Goal: Communication & Community: Answer question/provide support

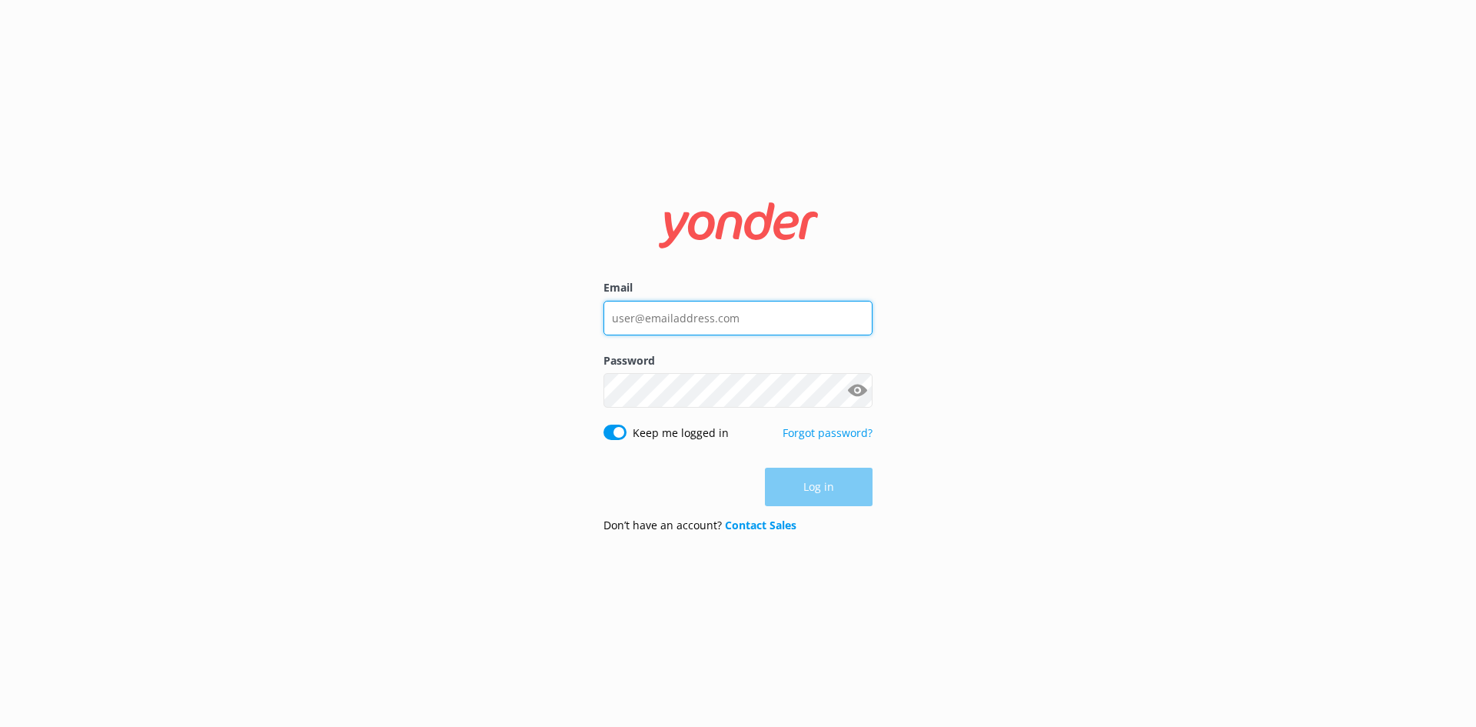
type input "[EMAIL_ADDRESS][DOMAIN_NAME]"
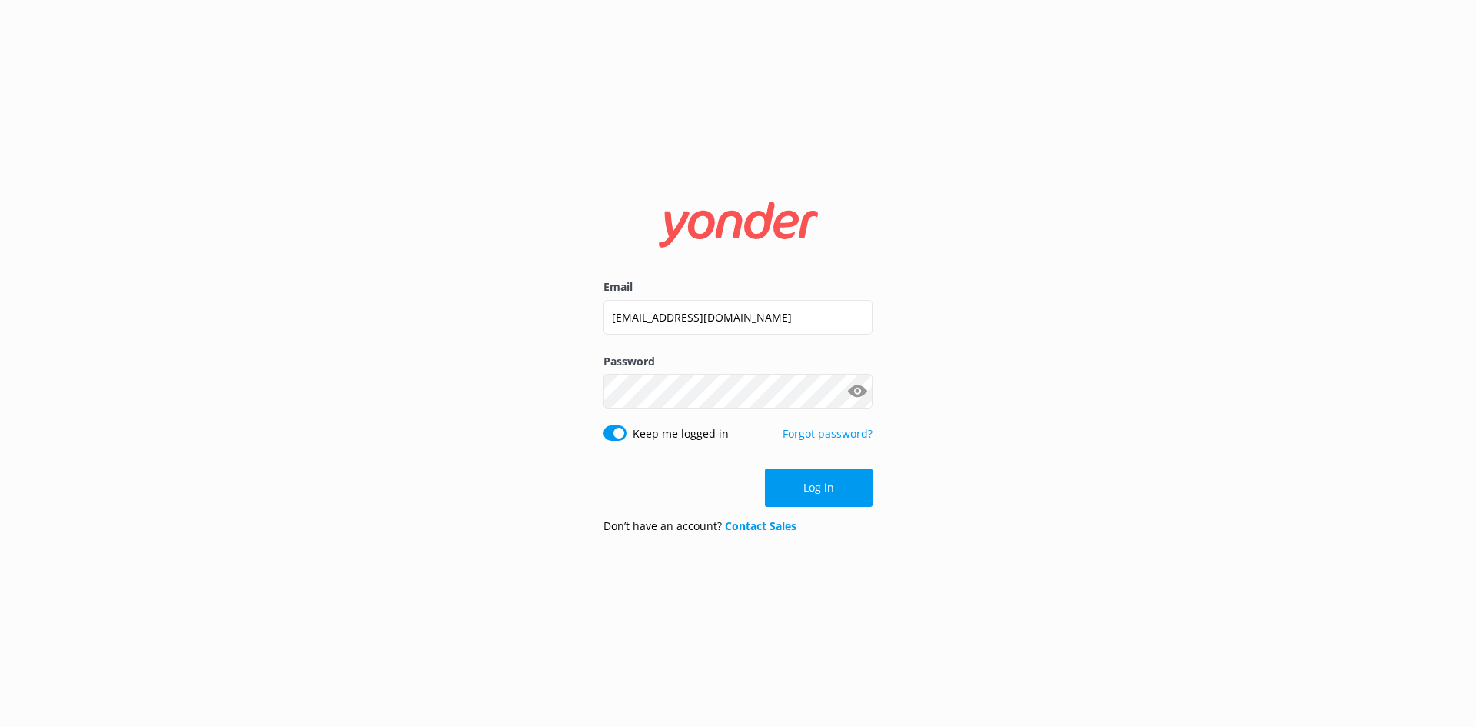
click at [824, 456] on p "Forgot password?" at bounding box center [828, 441] width 90 height 32
click at [825, 481] on button "Log in" at bounding box center [819, 487] width 108 height 38
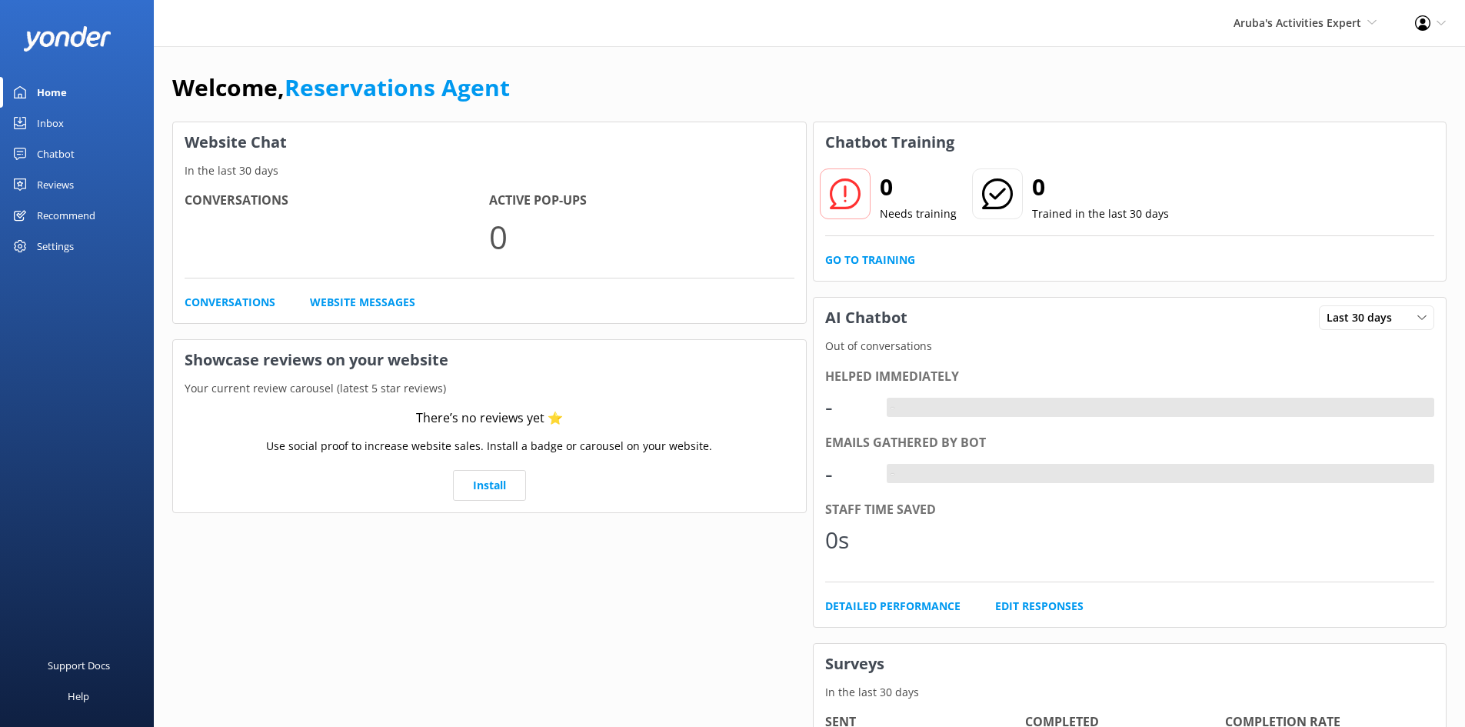
click at [38, 120] on div "Inbox" at bounding box center [50, 123] width 27 height 31
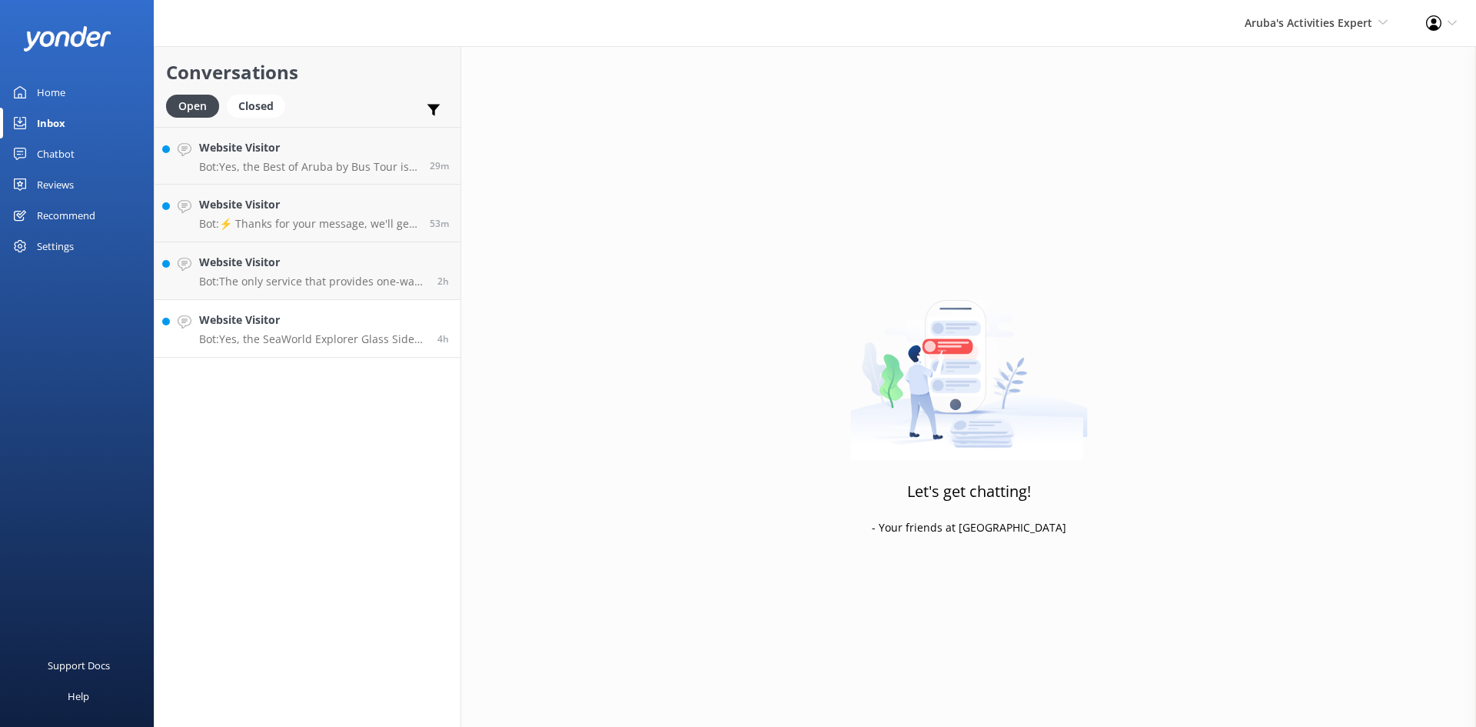
click at [374, 321] on h4 "Website Visitor" at bounding box center [312, 319] width 227 height 17
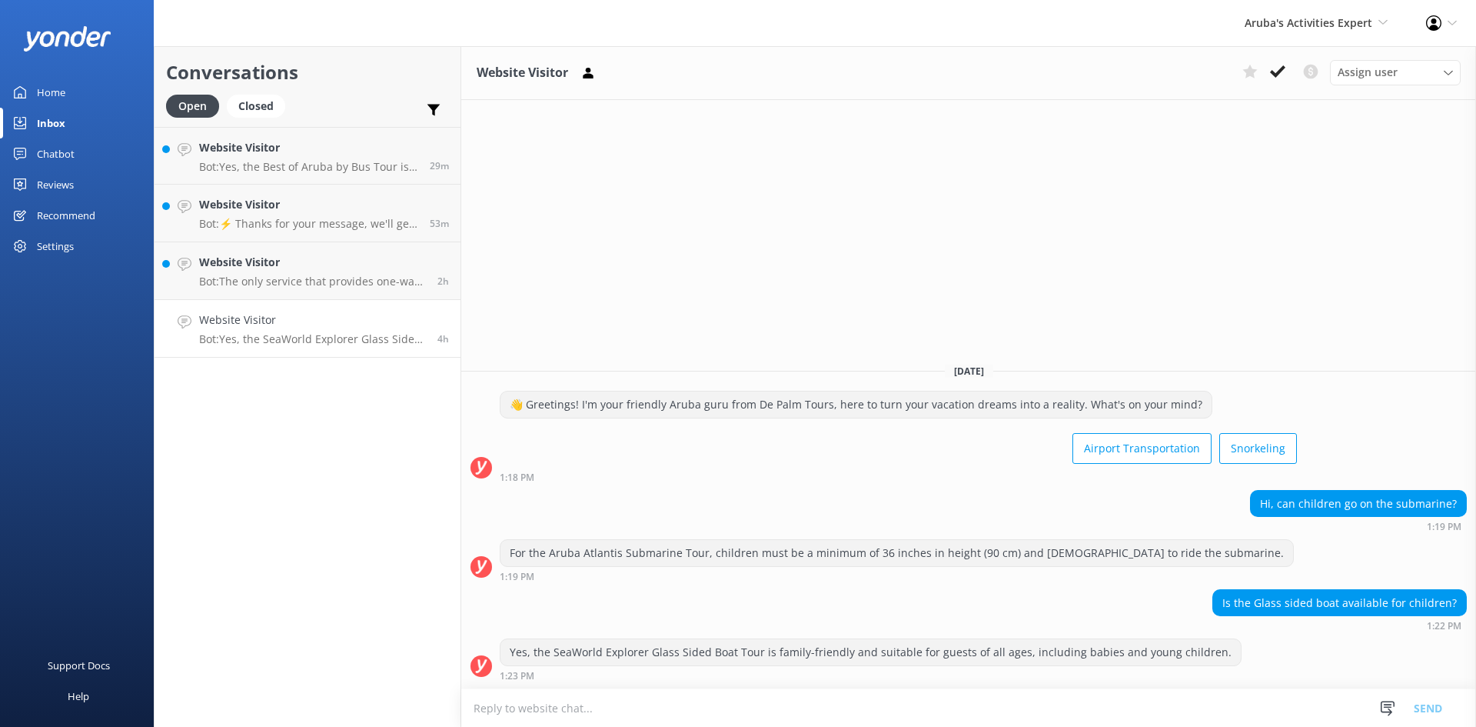
click at [1122, 712] on textarea at bounding box center [968, 708] width 1015 height 38
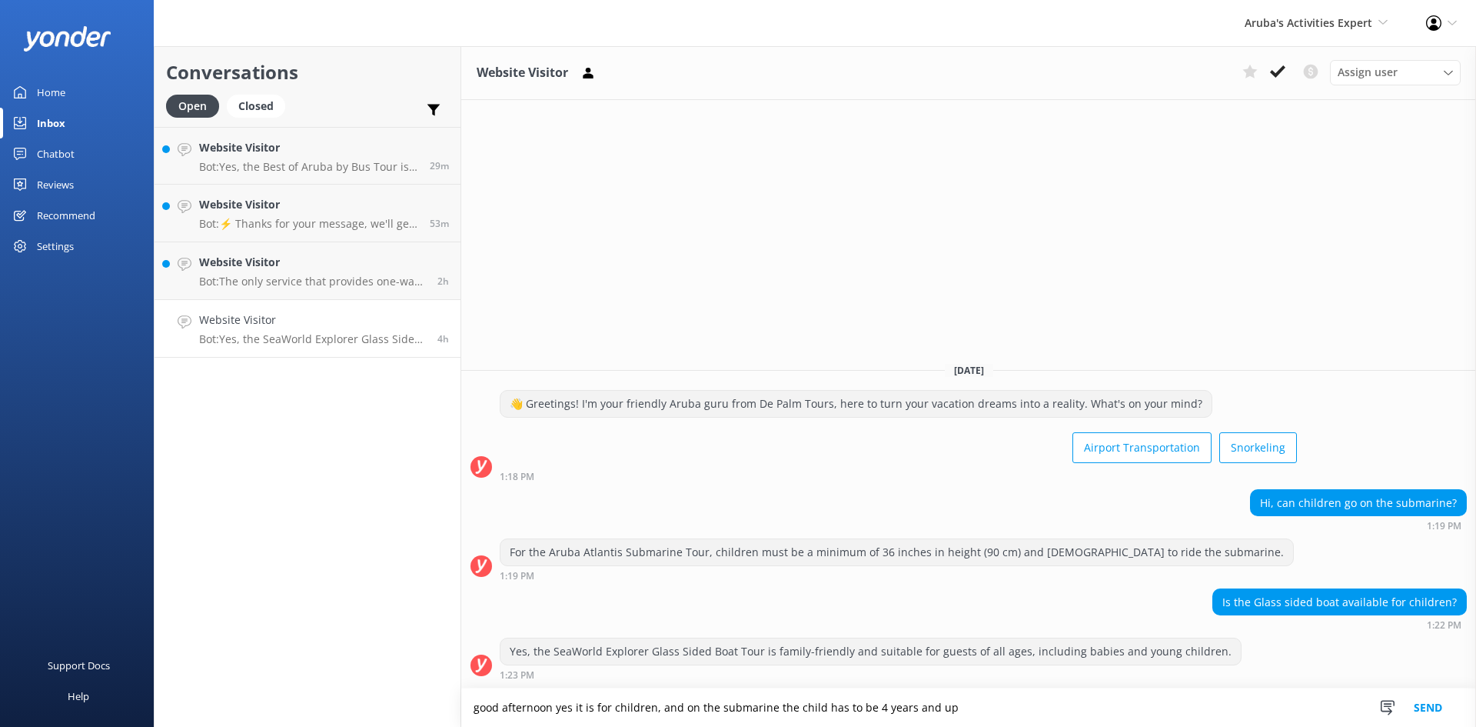
type textarea "good afternoon yes it is for children, and on the submarine the child has to be…"
click at [1421, 711] on button "Send" at bounding box center [1428, 707] width 58 height 38
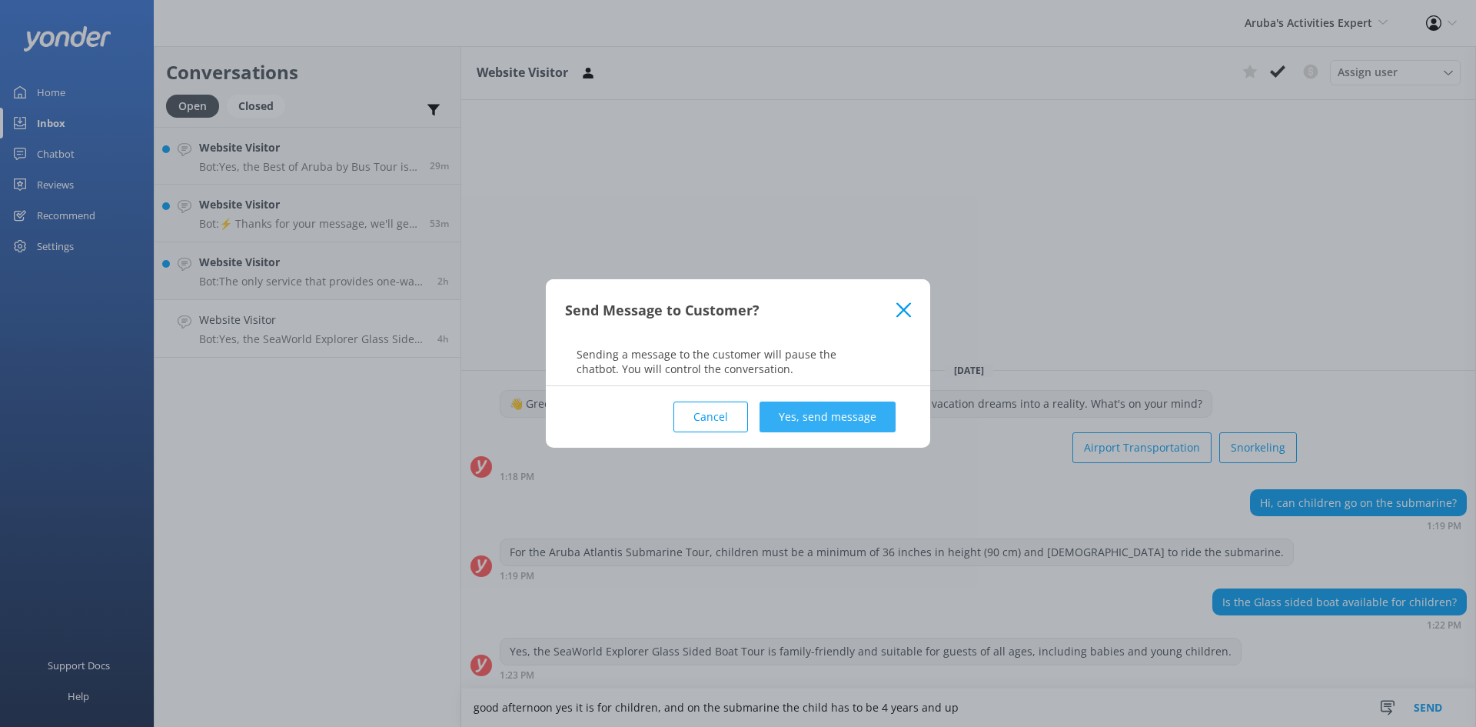
click at [858, 421] on button "Yes, send message" at bounding box center [828, 416] width 136 height 31
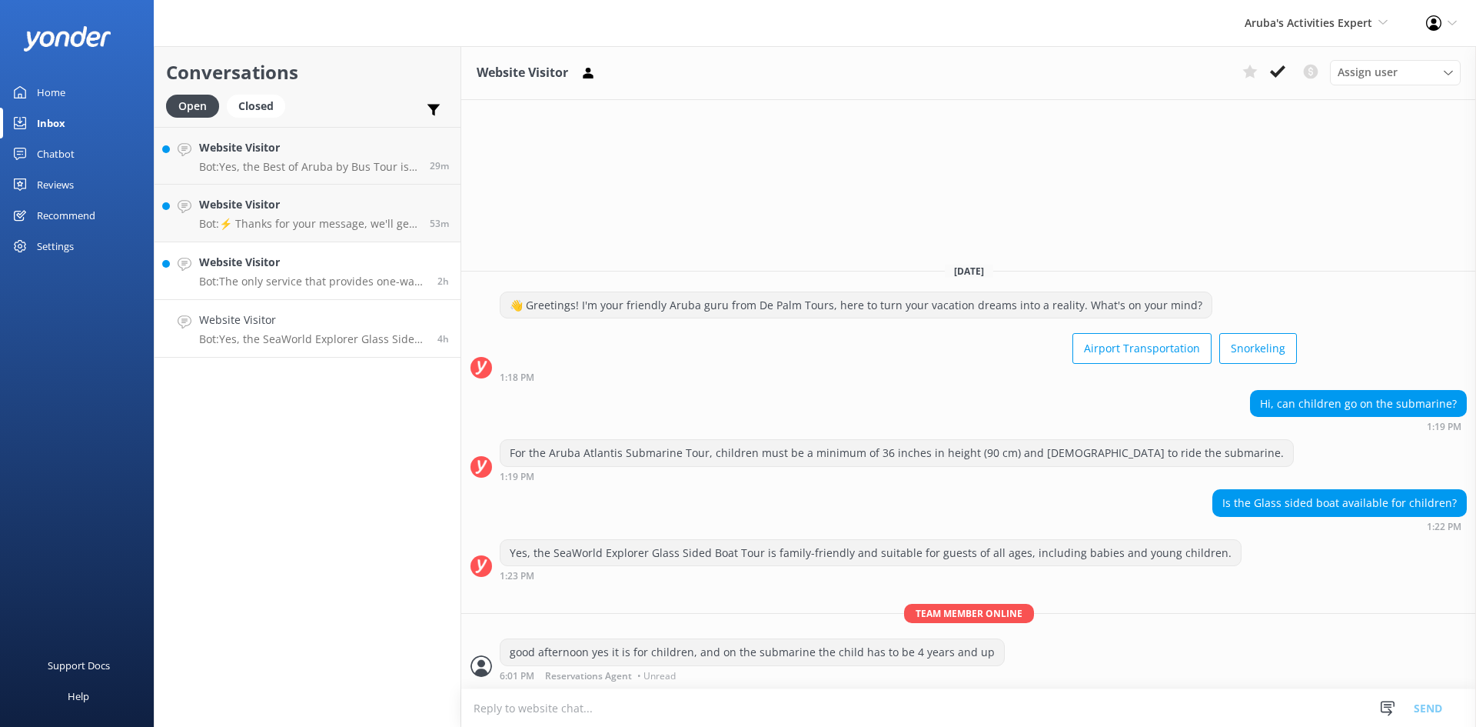
click at [263, 271] on h4 "Website Visitor" at bounding box center [312, 262] width 227 height 17
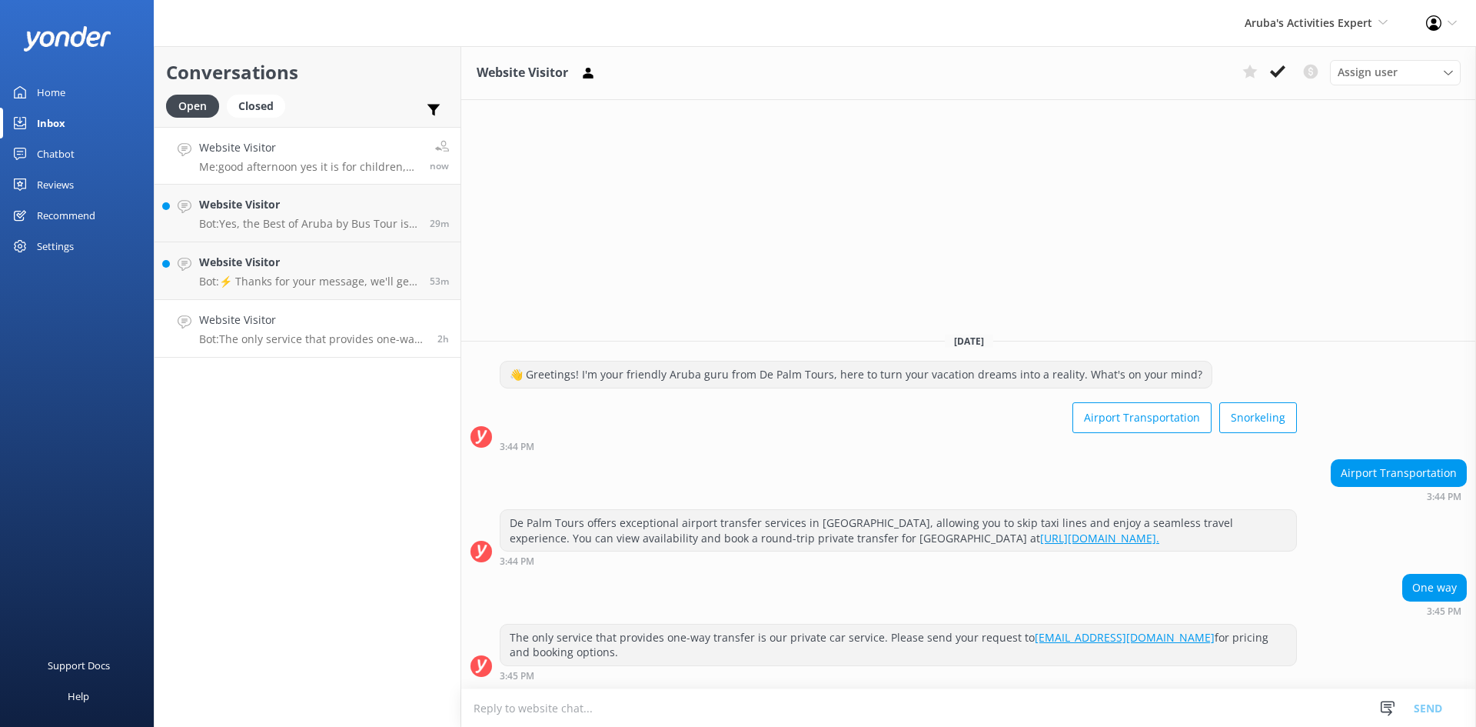
click at [321, 163] on p "Me: good afternoon yes it is for children, and on the submarine the child has t…" at bounding box center [308, 167] width 219 height 14
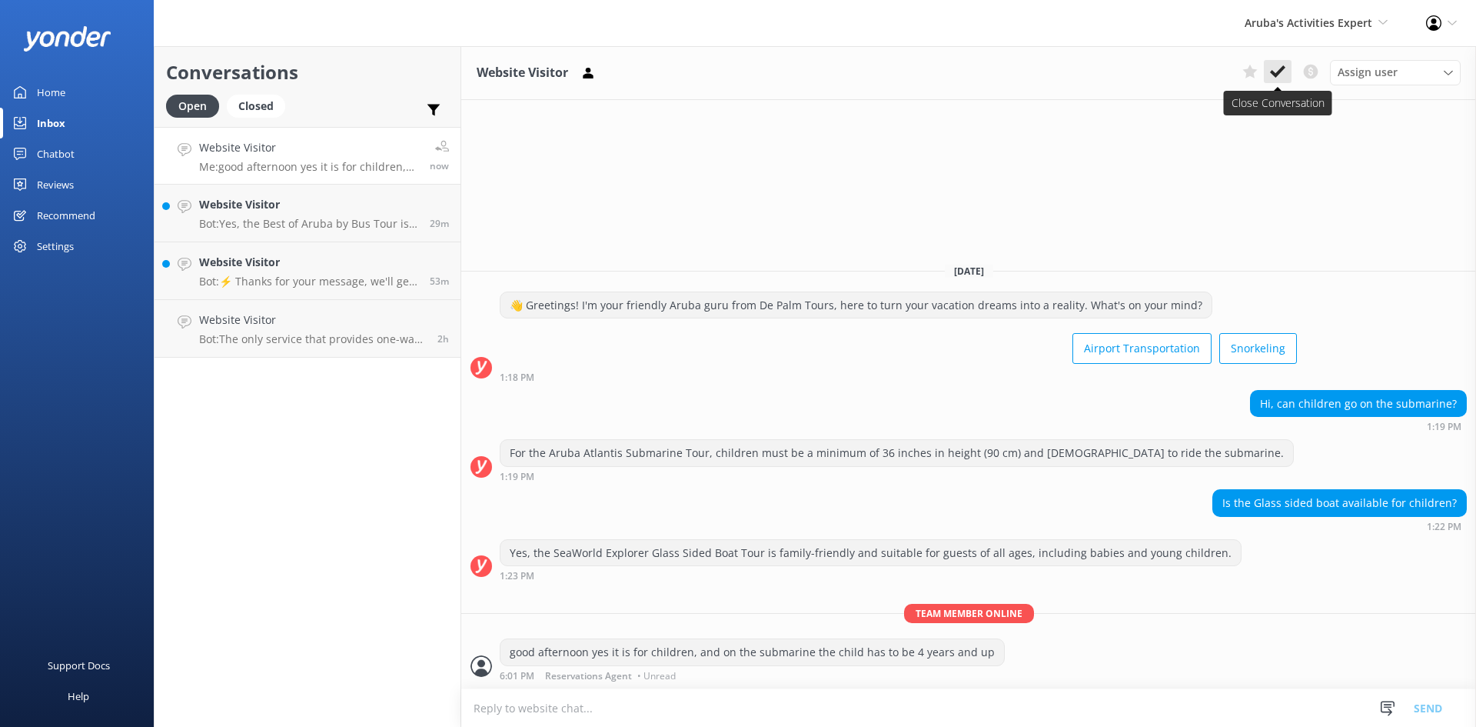
click at [1283, 68] on use at bounding box center [1277, 71] width 15 height 12
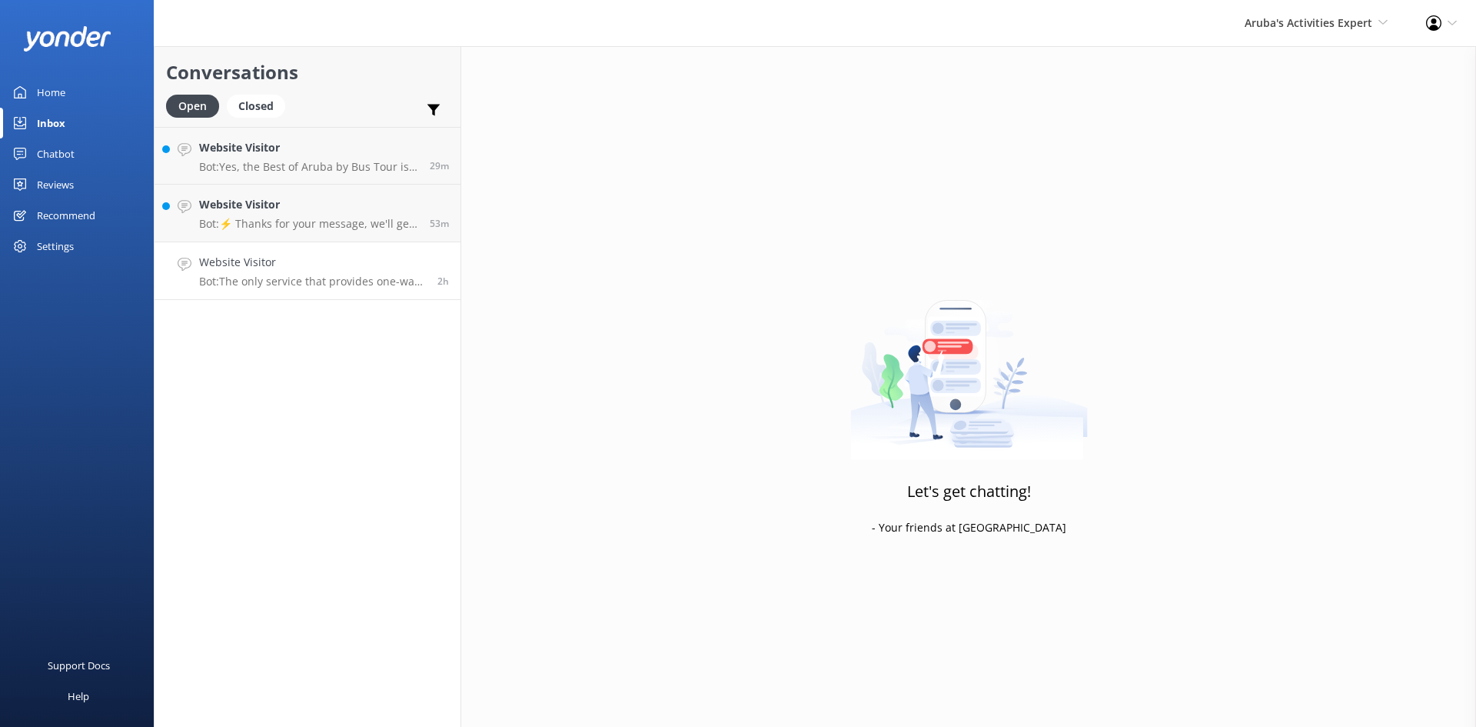
click at [321, 278] on p "Bot: The only service that provides one-way transfer is our private car service…" at bounding box center [312, 282] width 227 height 14
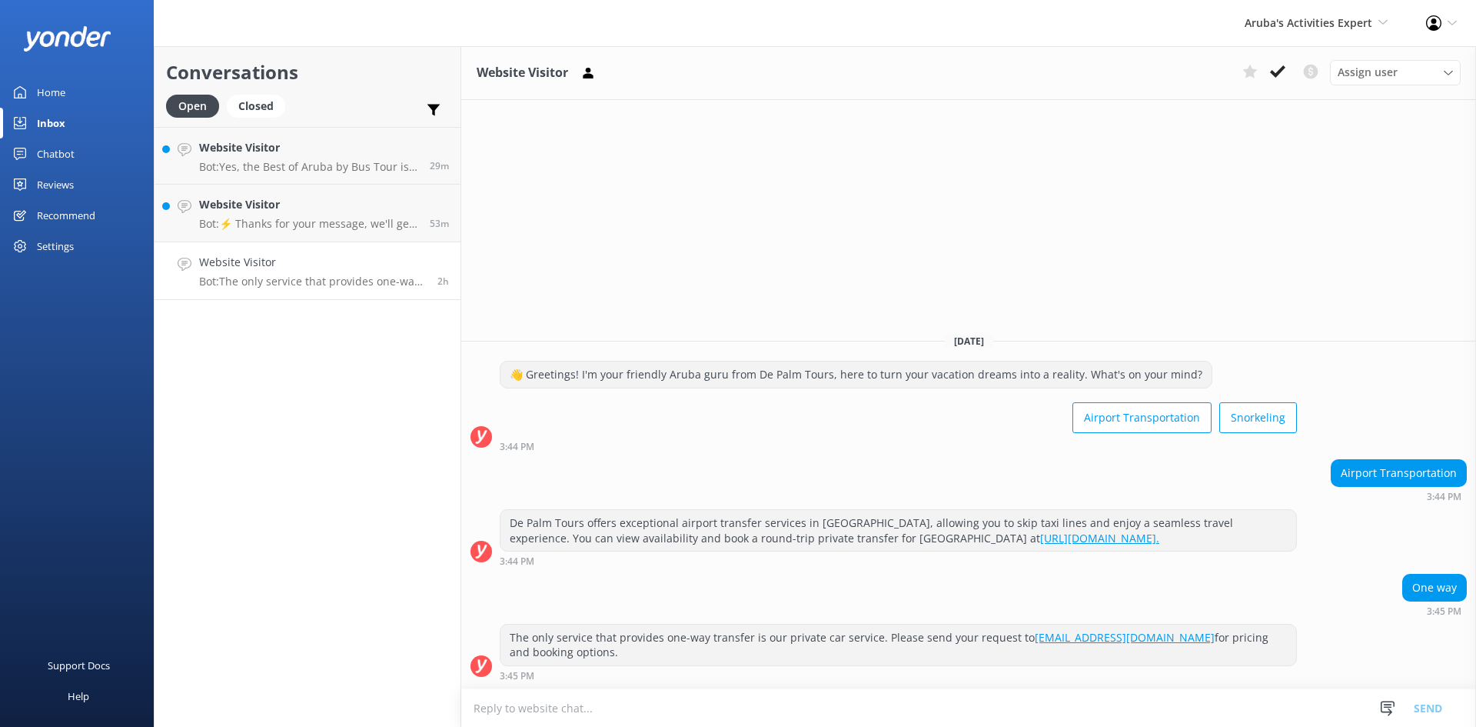
click at [546, 711] on textarea at bounding box center [968, 708] width 1015 height 38
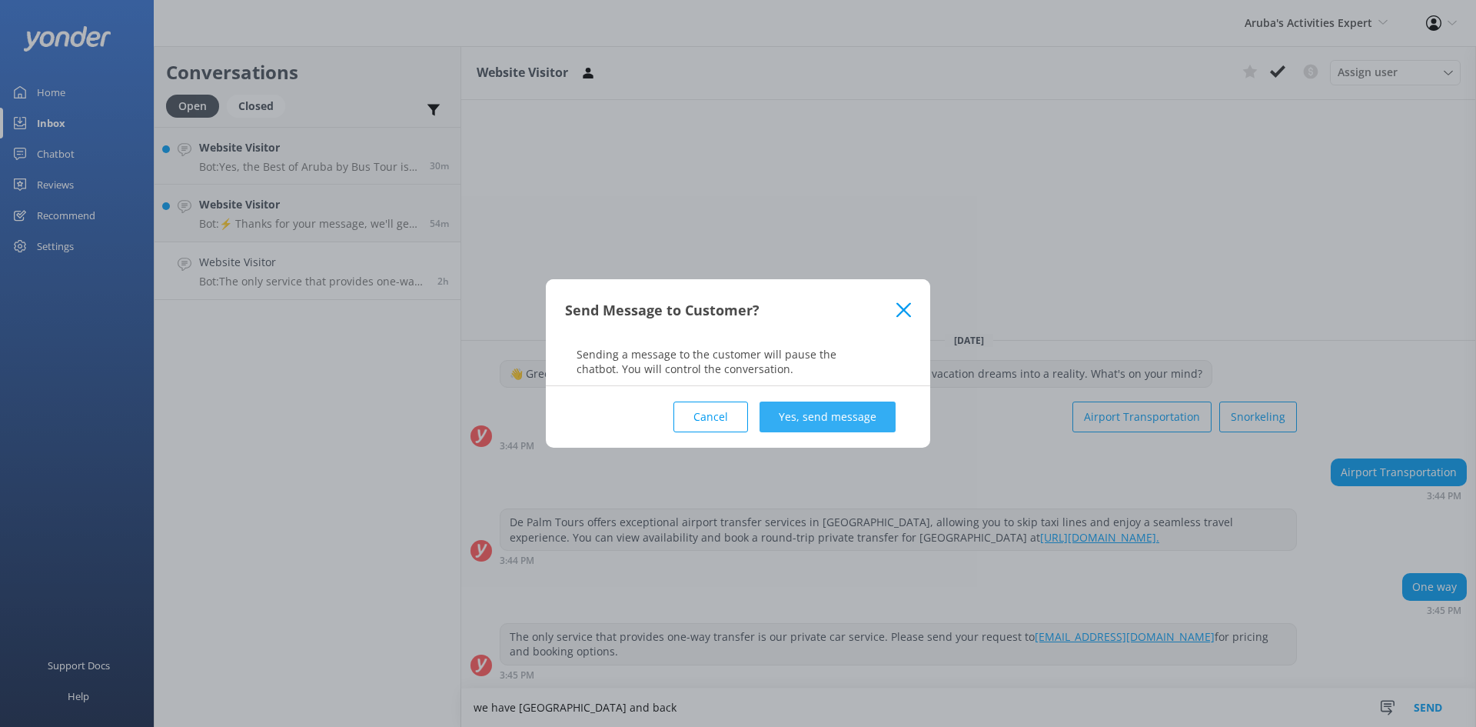
type textarea "we have [GEOGRAPHIC_DATA] and back"
click at [829, 414] on button "Yes, send message" at bounding box center [828, 416] width 136 height 31
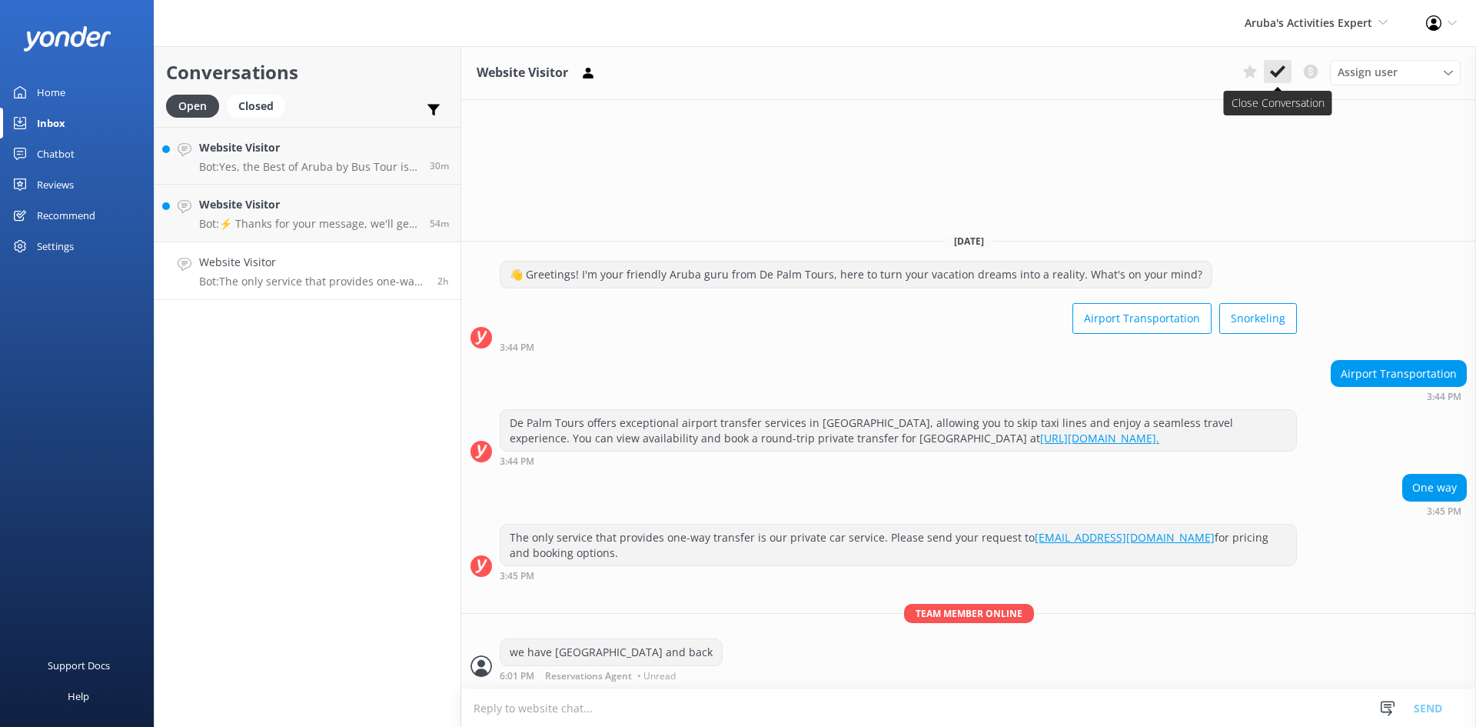
click at [1270, 64] on button at bounding box center [1278, 71] width 28 height 23
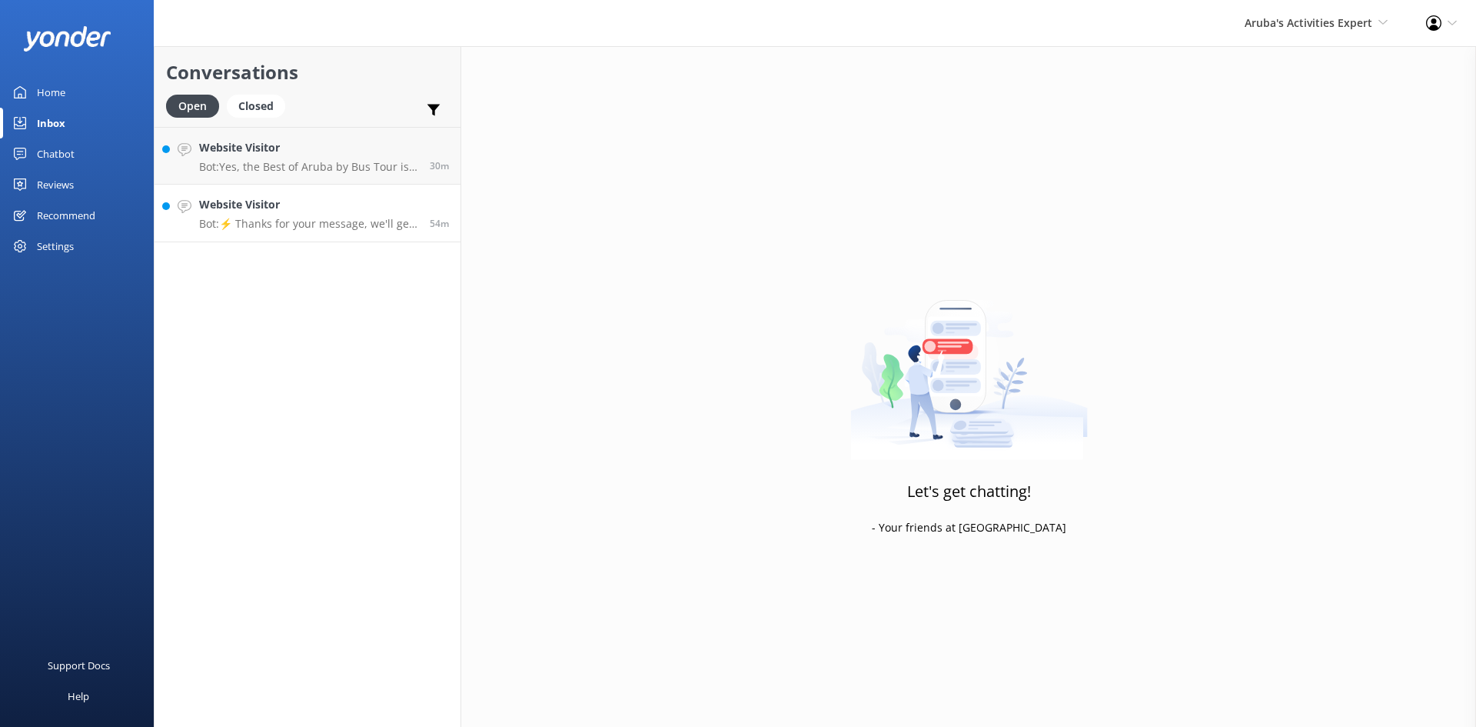
click at [285, 218] on p "Bot: ⚡ Thanks for your message, we'll get back to you as soon as we can." at bounding box center [308, 224] width 219 height 14
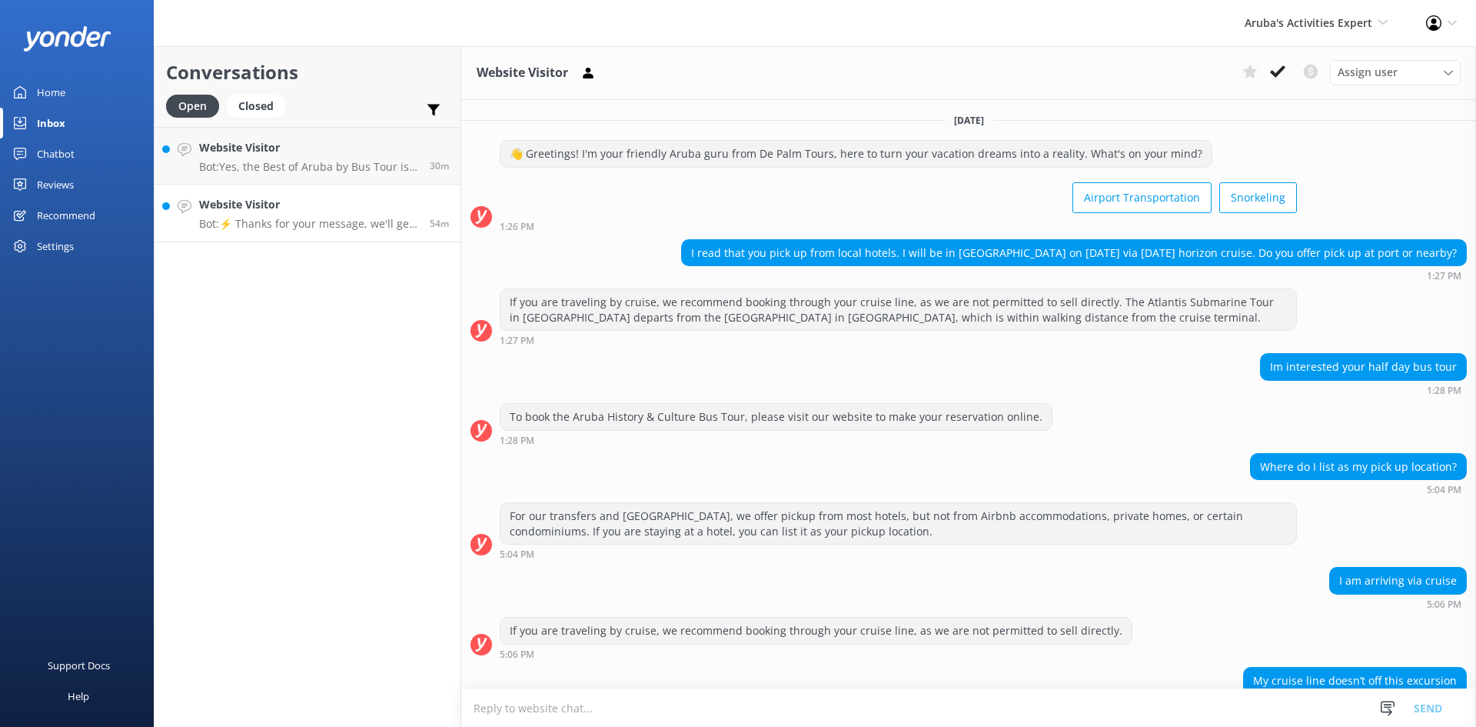
scroll to position [108, 0]
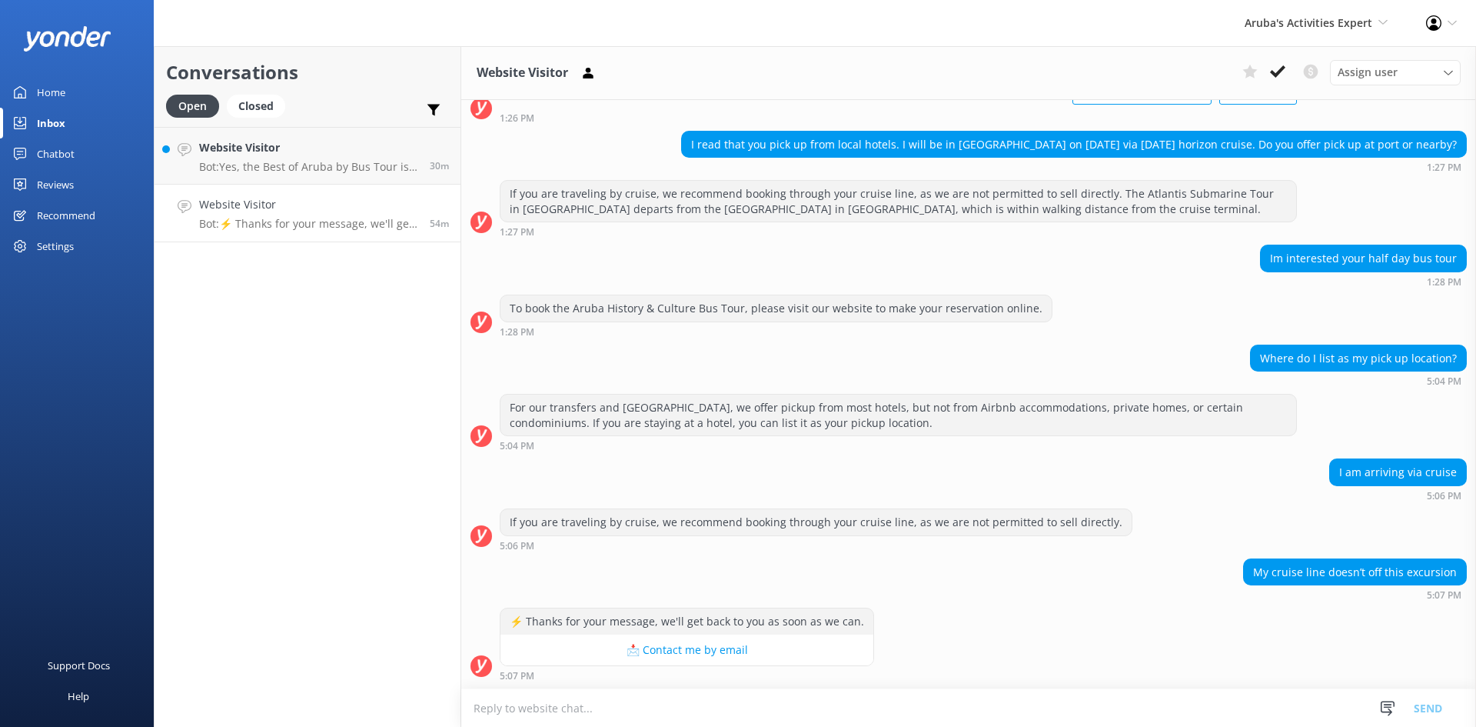
click at [960, 717] on textarea at bounding box center [968, 708] width 1015 height 38
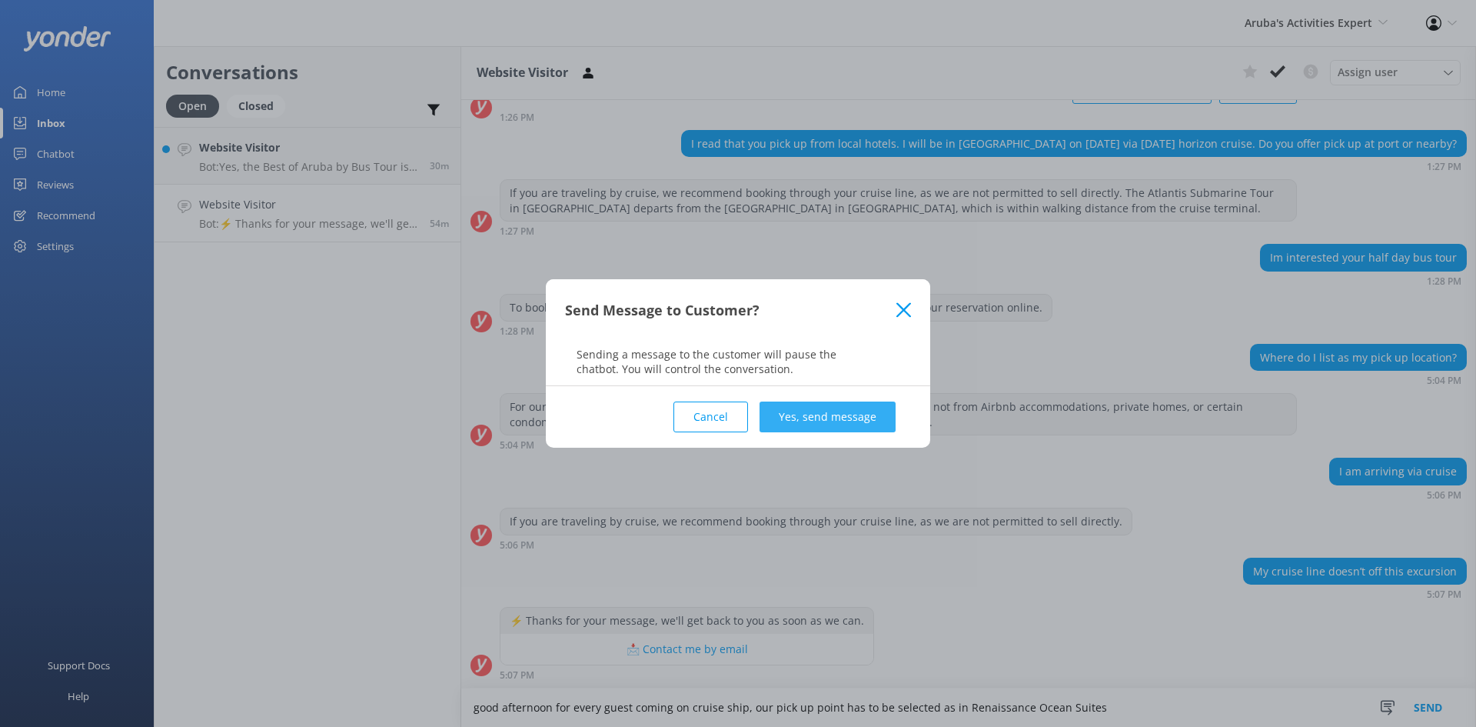
type textarea "good afternoon for every guest coming on cruise ship, our pick up point has to …"
click at [822, 416] on button "Yes, send message" at bounding box center [828, 416] width 136 height 31
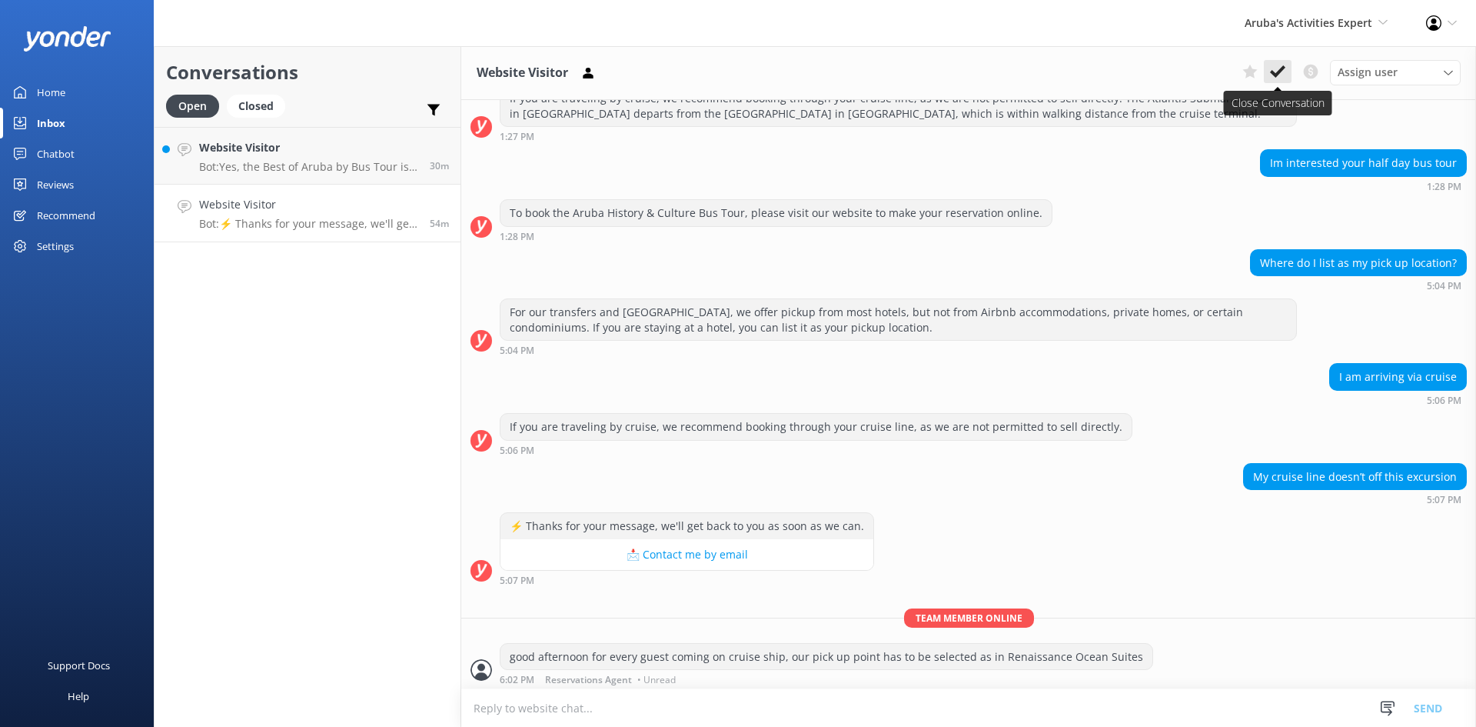
click at [1270, 68] on icon at bounding box center [1277, 71] width 15 height 15
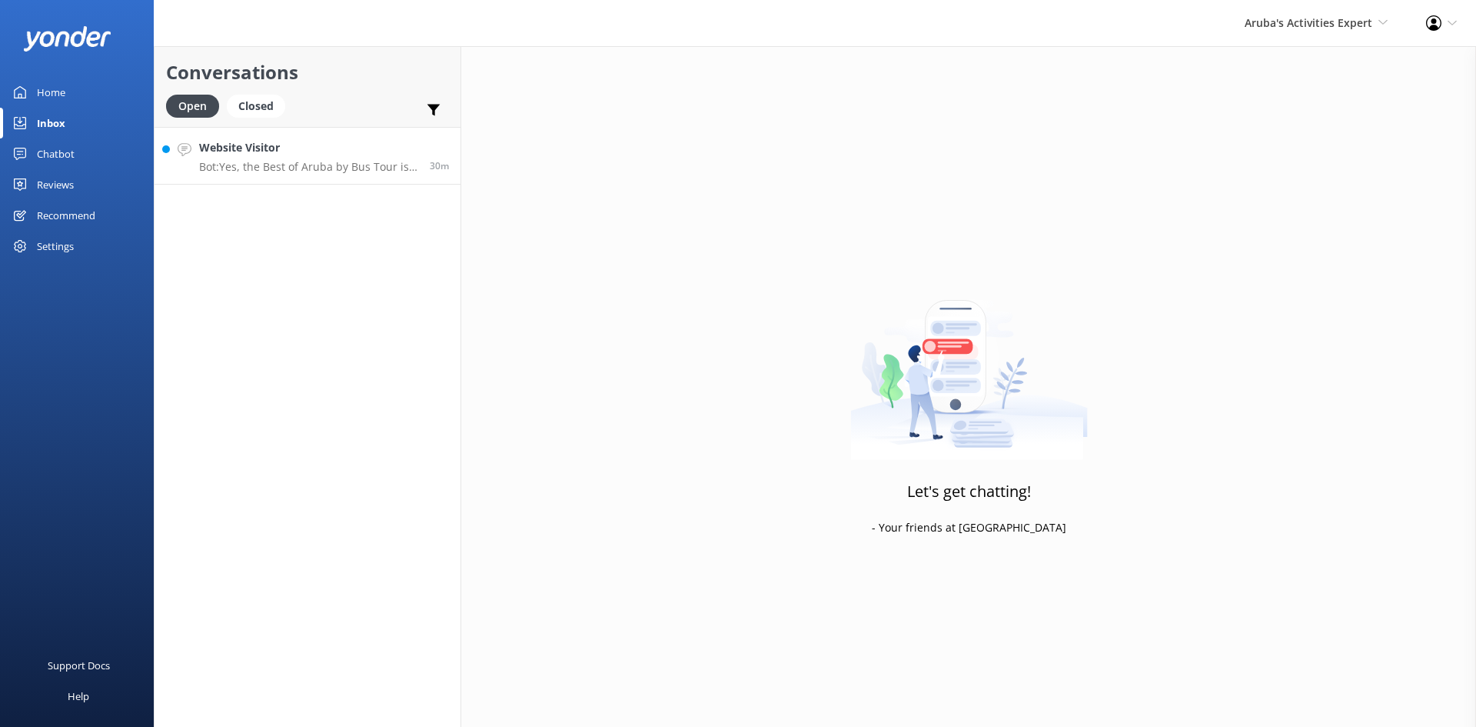
click at [299, 153] on h4 "Website Visitor" at bounding box center [308, 147] width 219 height 17
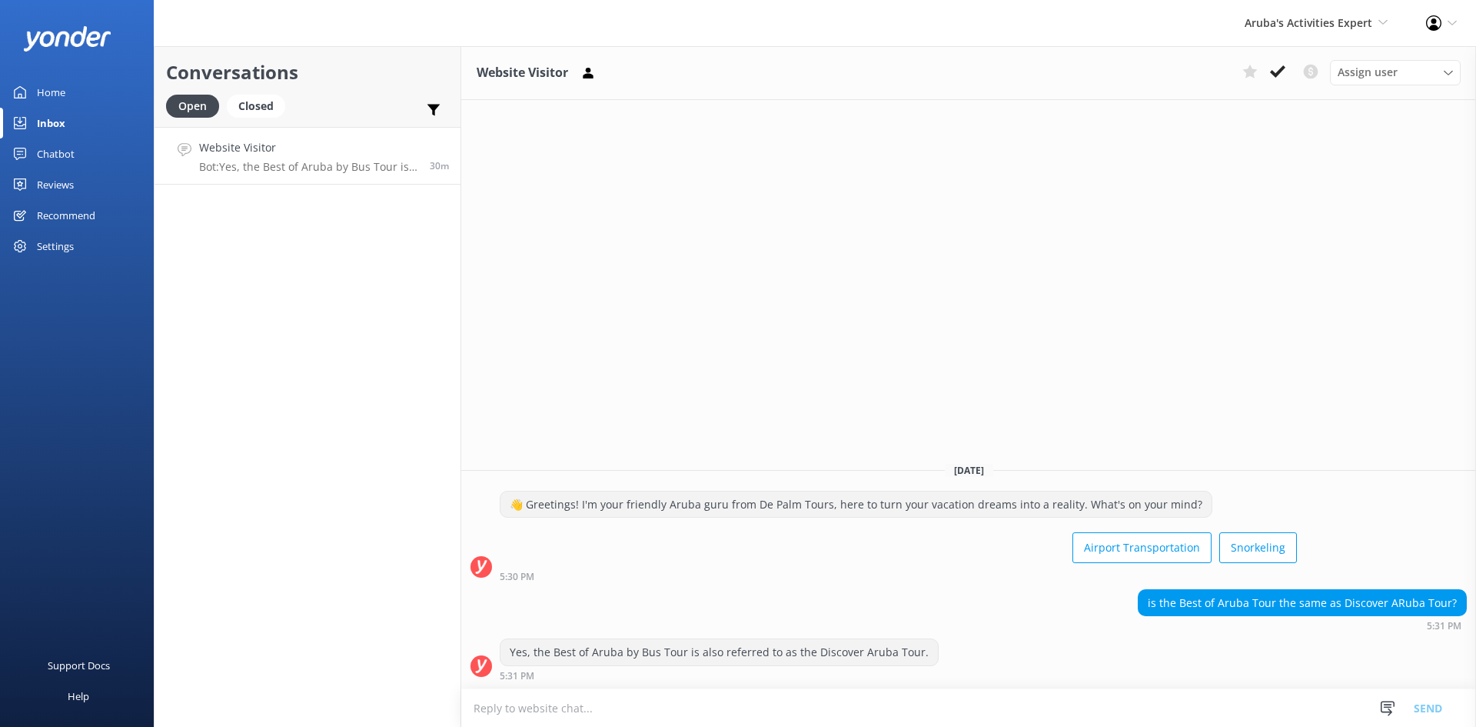
click at [1102, 709] on textarea at bounding box center [968, 708] width 1015 height 38
type textarea "good afternoon yes indeed"
click at [1421, 707] on button "Send" at bounding box center [1428, 707] width 58 height 38
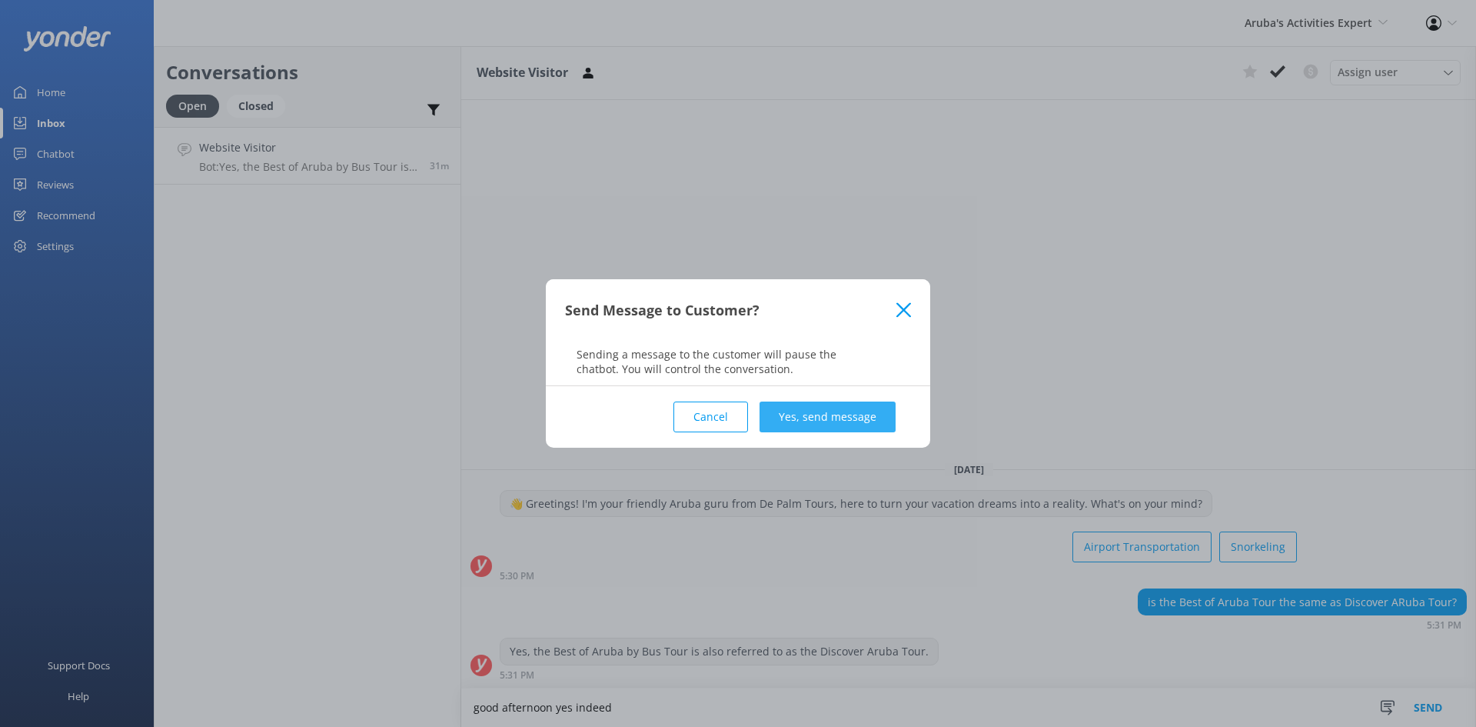
click at [780, 419] on button "Yes, send message" at bounding box center [828, 416] width 136 height 31
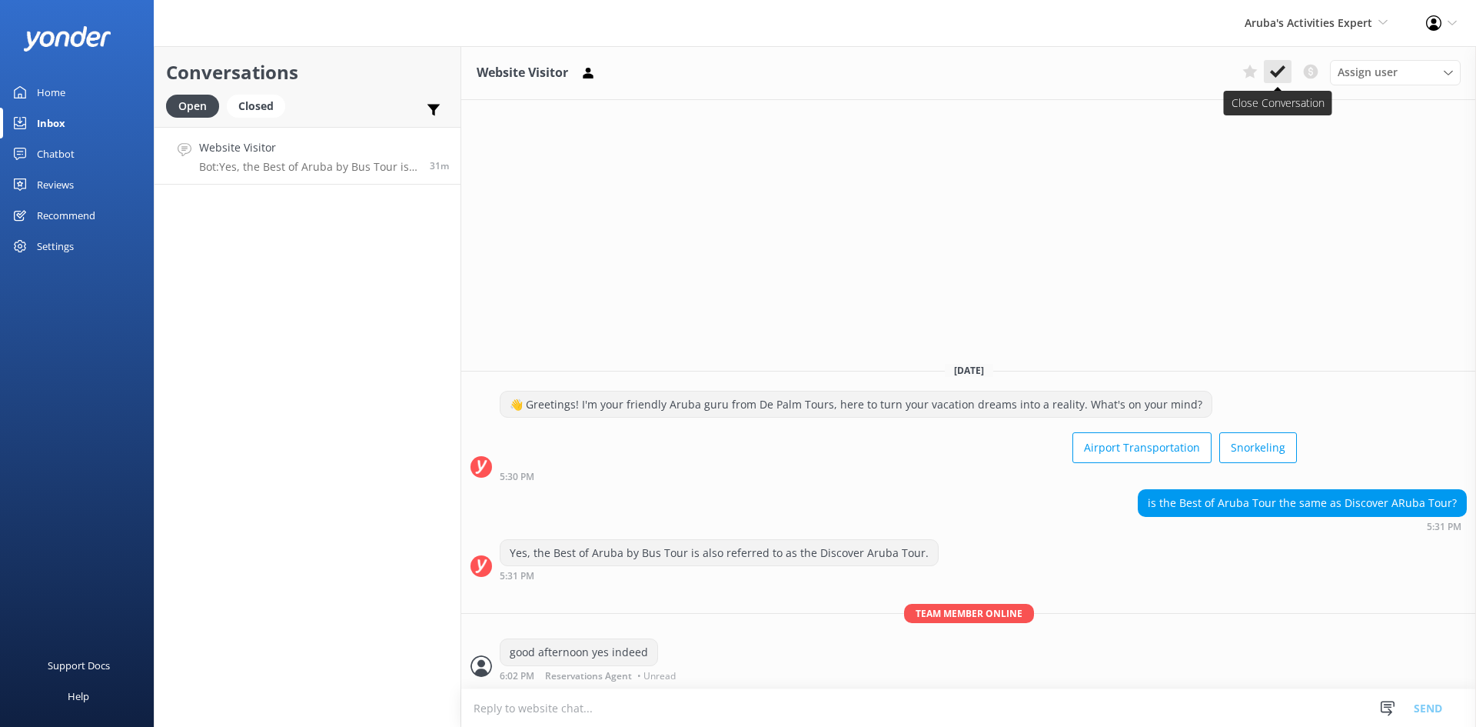
click at [1274, 65] on icon at bounding box center [1277, 71] width 15 height 15
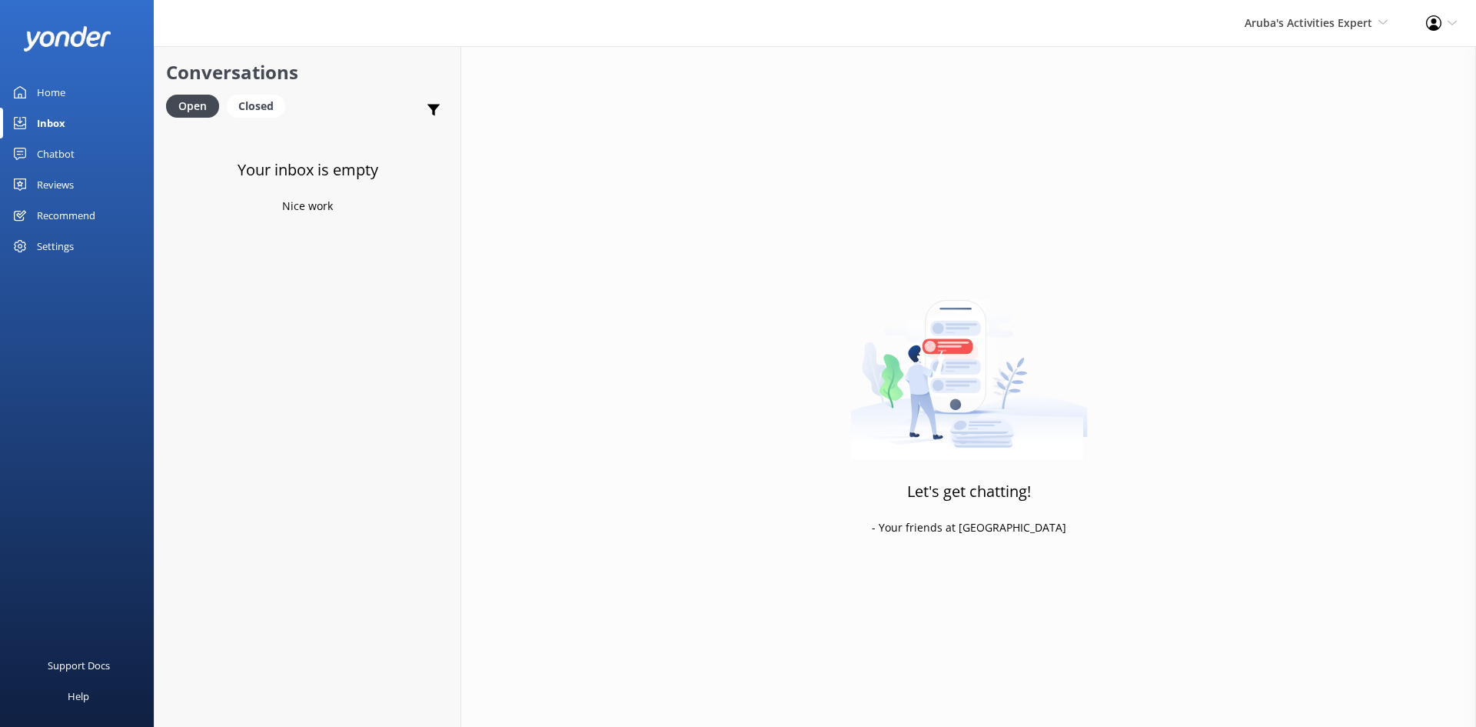
click at [45, 115] on div "Inbox" at bounding box center [51, 123] width 28 height 31
click at [36, 122] on link "Inbox" at bounding box center [77, 123] width 154 height 31
